Goal: Navigation & Orientation: Find specific page/section

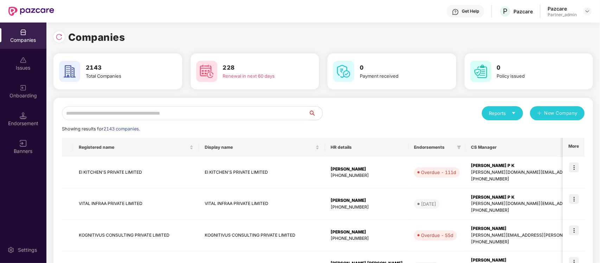
click at [108, 108] on input "text" at bounding box center [185, 113] width 247 height 14
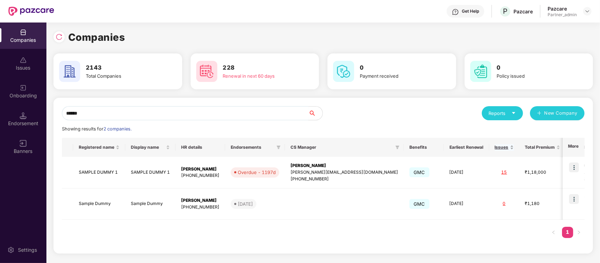
type input "******"
click at [577, 168] on img at bounding box center [574, 168] width 10 height 10
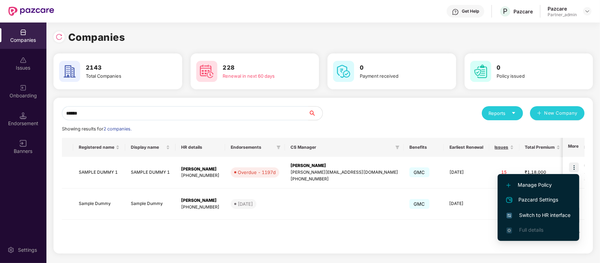
click at [514, 217] on span "Switch to HR interface" at bounding box center [539, 215] width 64 height 8
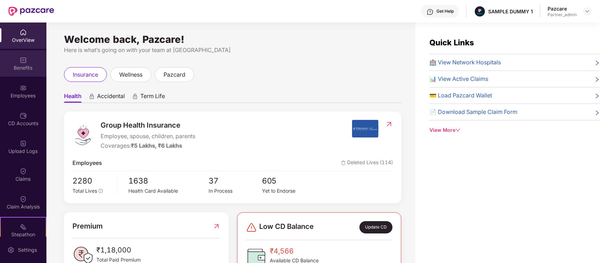
click at [16, 68] on div "Benefits" at bounding box center [23, 67] width 46 height 7
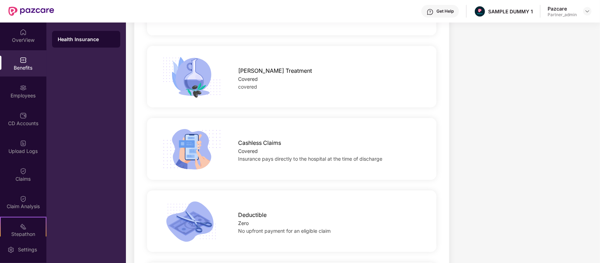
scroll to position [1274, 0]
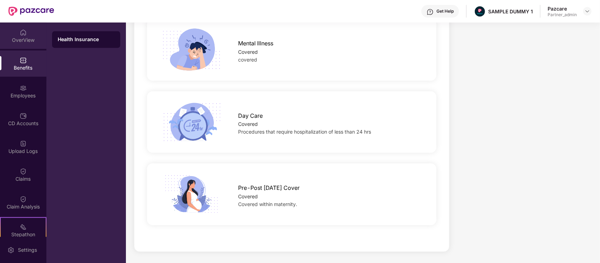
click at [27, 27] on div "OverView" at bounding box center [23, 36] width 46 height 26
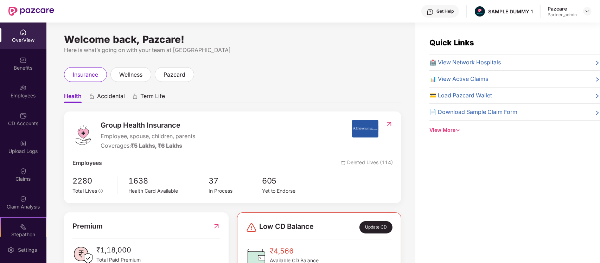
scroll to position [176, 0]
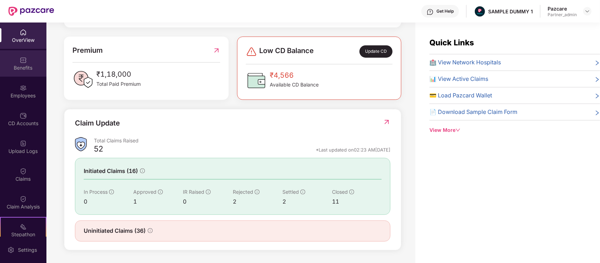
click at [12, 59] on div "Benefits" at bounding box center [23, 63] width 46 height 26
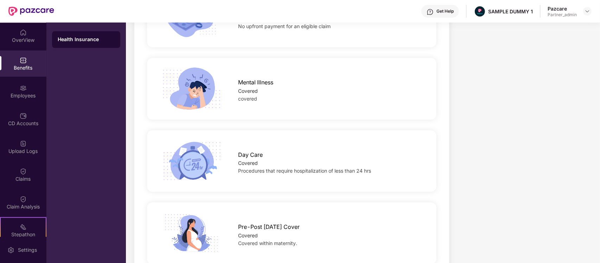
scroll to position [1274, 0]
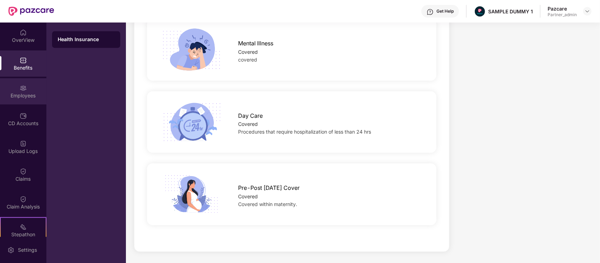
click at [19, 96] on div "Employees" at bounding box center [23, 95] width 46 height 7
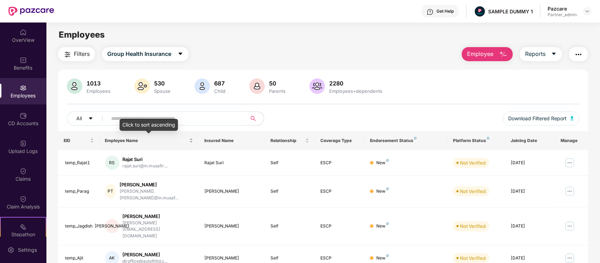
scroll to position [170, 0]
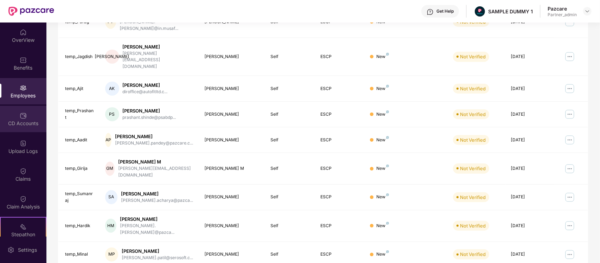
click at [15, 112] on div "CD Accounts" at bounding box center [23, 119] width 46 height 26
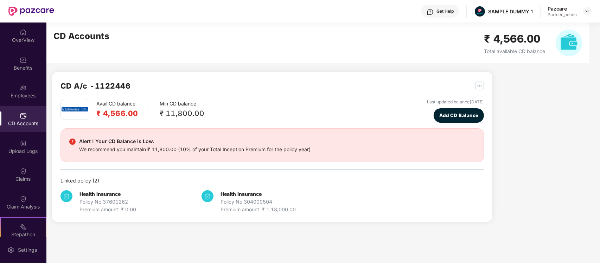
scroll to position [91, 0]
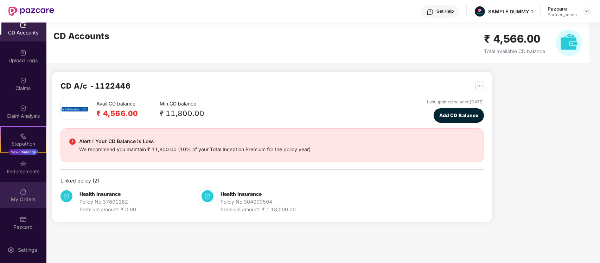
click at [26, 197] on div "My Orders" at bounding box center [23, 199] width 46 height 7
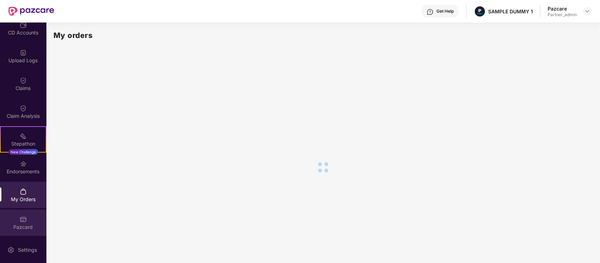
click at [25, 210] on div "Pazcard" at bounding box center [23, 223] width 46 height 26
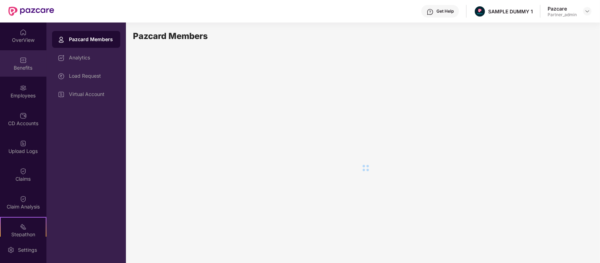
click at [13, 56] on div "Benefits" at bounding box center [23, 63] width 46 height 26
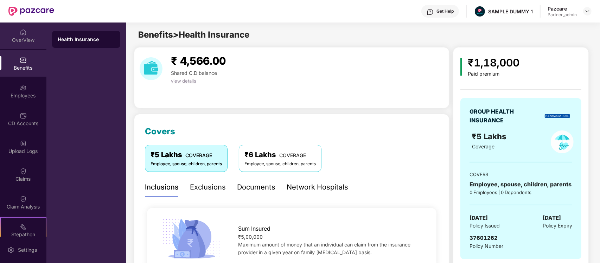
click at [15, 34] on div "OverView" at bounding box center [23, 36] width 46 height 26
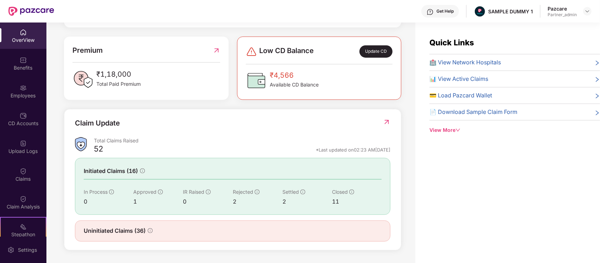
click at [473, 59] on span "🏥 View Network Hospitals" at bounding box center [465, 62] width 71 height 9
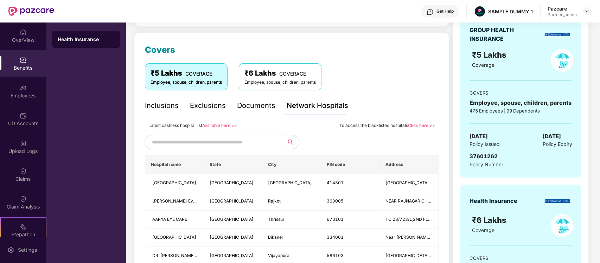
scroll to position [82, 0]
click at [303, 100] on div "Network Hospitals" at bounding box center [318, 105] width 62 height 11
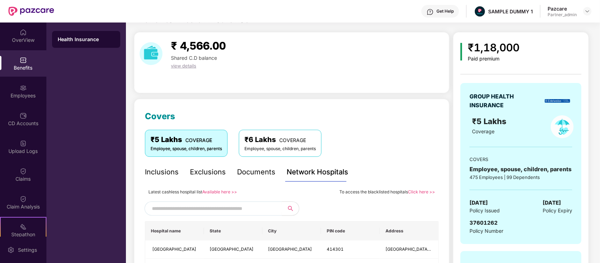
scroll to position [18, 0]
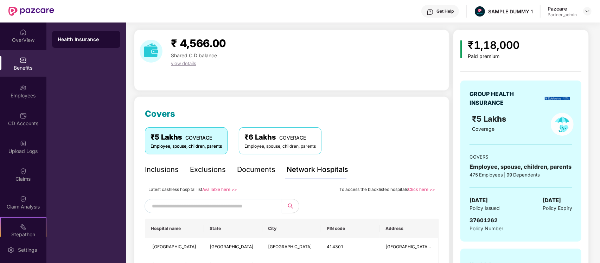
click at [257, 175] on div "Documents" at bounding box center [256, 169] width 38 height 11
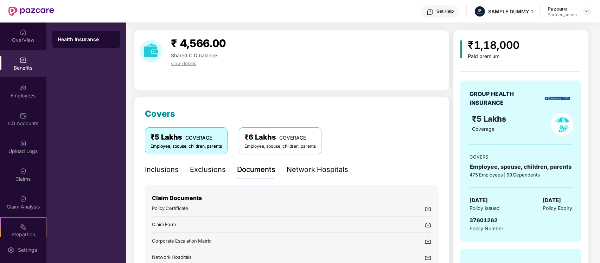
scroll to position [0, 0]
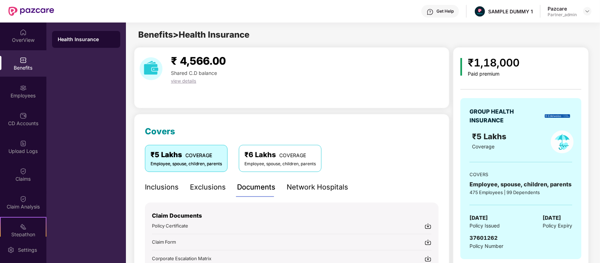
click at [277, 68] on div "₹ 4,566.00 Shared C.D balance view details" at bounding box center [292, 69] width 310 height 32
click at [173, 90] on div "₹ 4,566.00 Shared C.D balance view details" at bounding box center [292, 77] width 316 height 61
